Goal: Complete application form

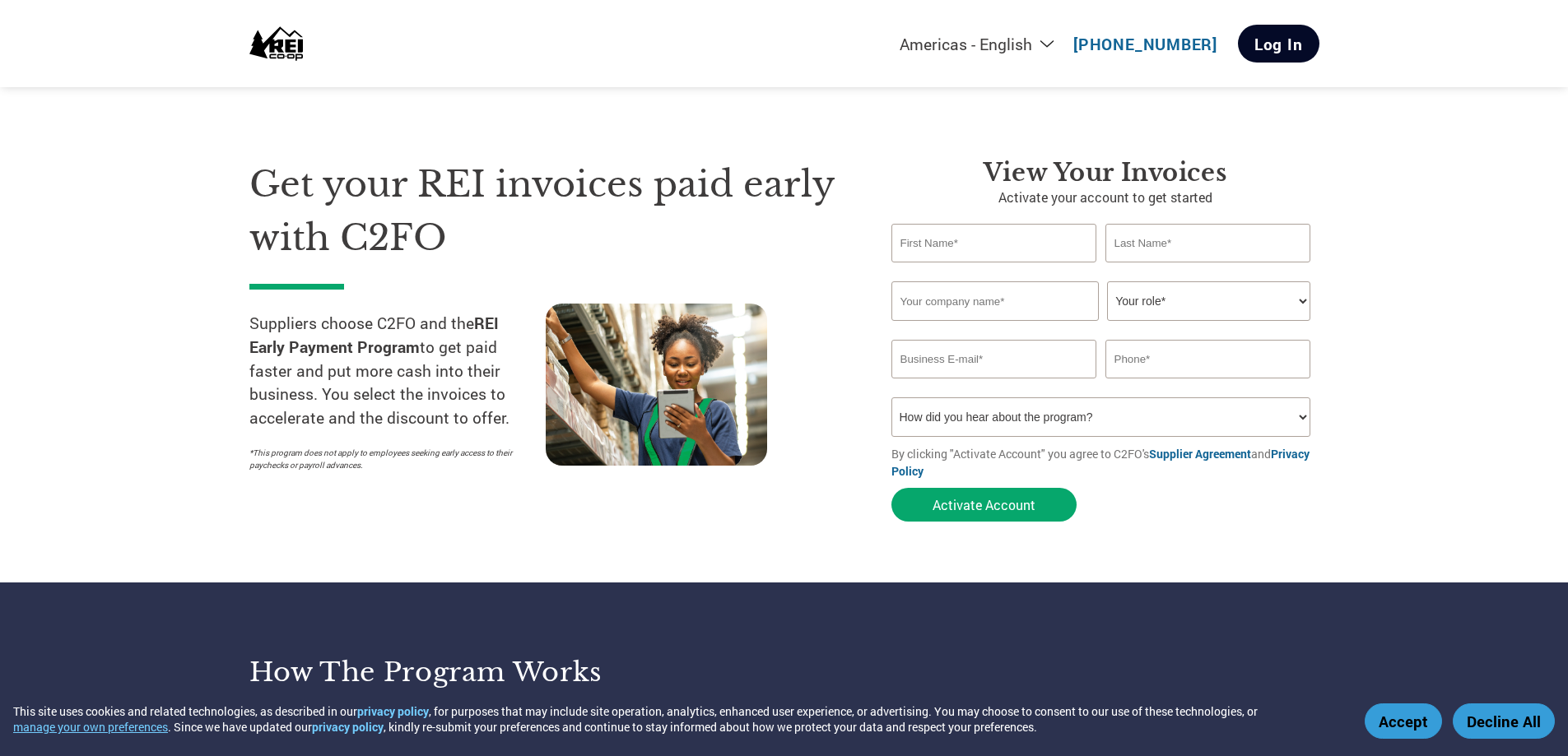
click at [1269, 42] on link "Log In" at bounding box center [1278, 43] width 81 height 38
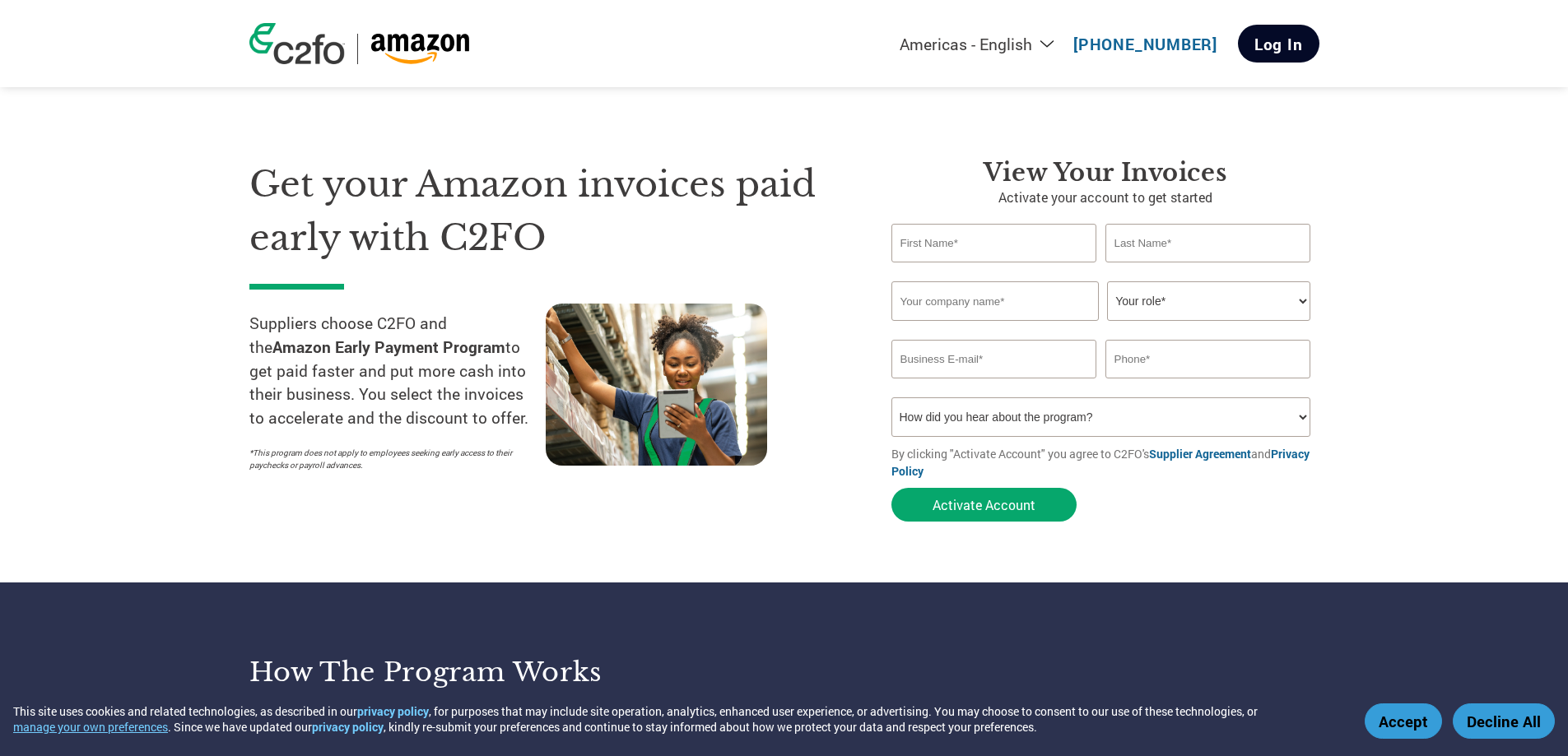
click at [1276, 41] on link "Log In" at bounding box center [1278, 43] width 81 height 38
click at [1014, 251] on input "text" at bounding box center [994, 243] width 206 height 38
click at [998, 349] on input "email" at bounding box center [994, 359] width 206 height 38
click at [1079, 423] on select "How did you hear about the program? Received a letter Email Social Media Online…" at bounding box center [1101, 416] width 419 height 39
select select "Email"
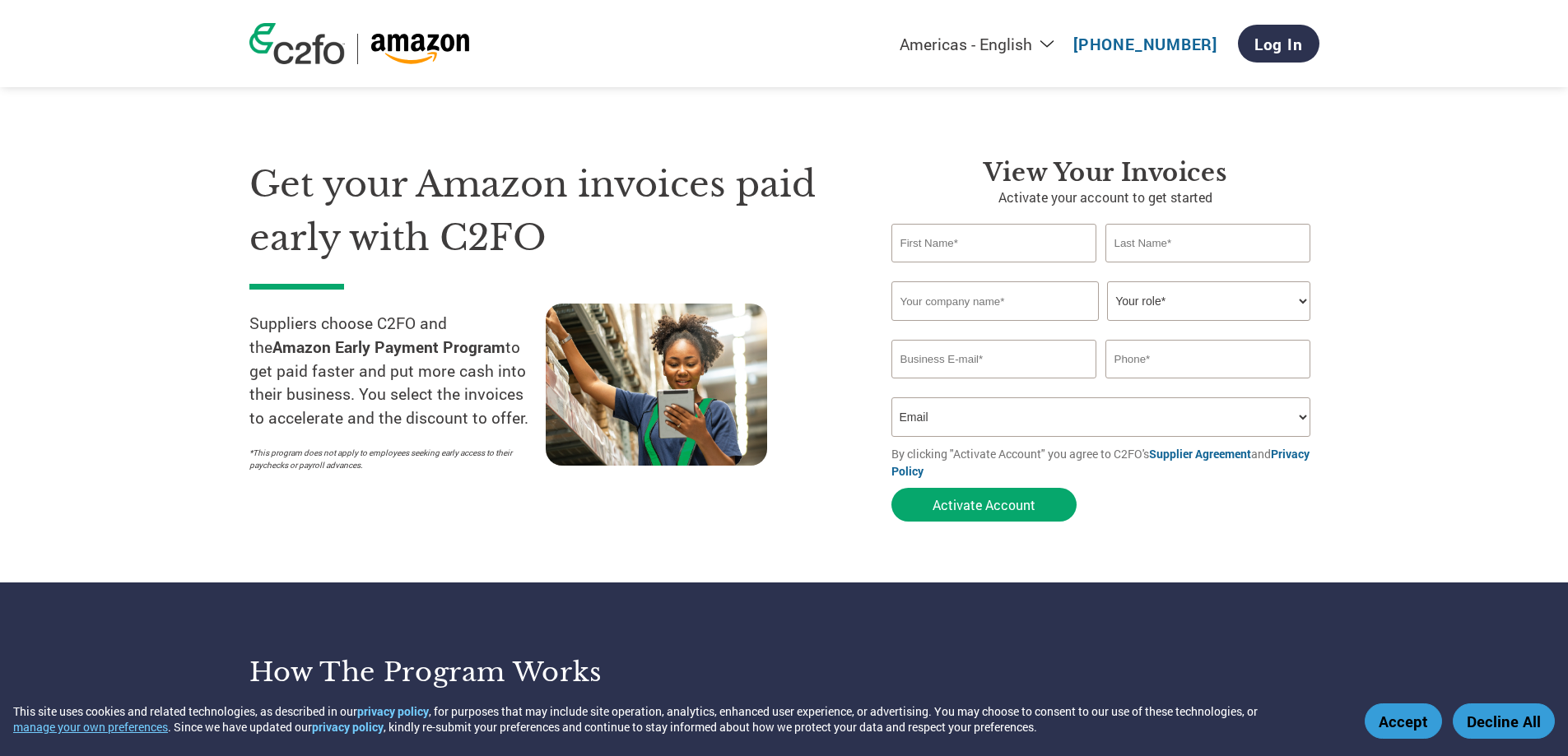
click at [892, 397] on select "How did you hear about the program? Received a letter Email Social Media Online…" at bounding box center [1101, 416] width 419 height 39
click at [1222, 282] on select "Your role* CFO Controller Credit Manager Finance Director Treasurer CEO Preside…" at bounding box center [1208, 300] width 203 height 39
select select "CREDIT_MANAGER"
click at [1107, 281] on select "Your role* CFO Controller Credit Manager Finance Director Treasurer CEO Preside…" at bounding box center [1208, 300] width 203 height 39
click at [1152, 242] on input "text" at bounding box center [1207, 243] width 206 height 38
